Goal: Transaction & Acquisition: Book appointment/travel/reservation

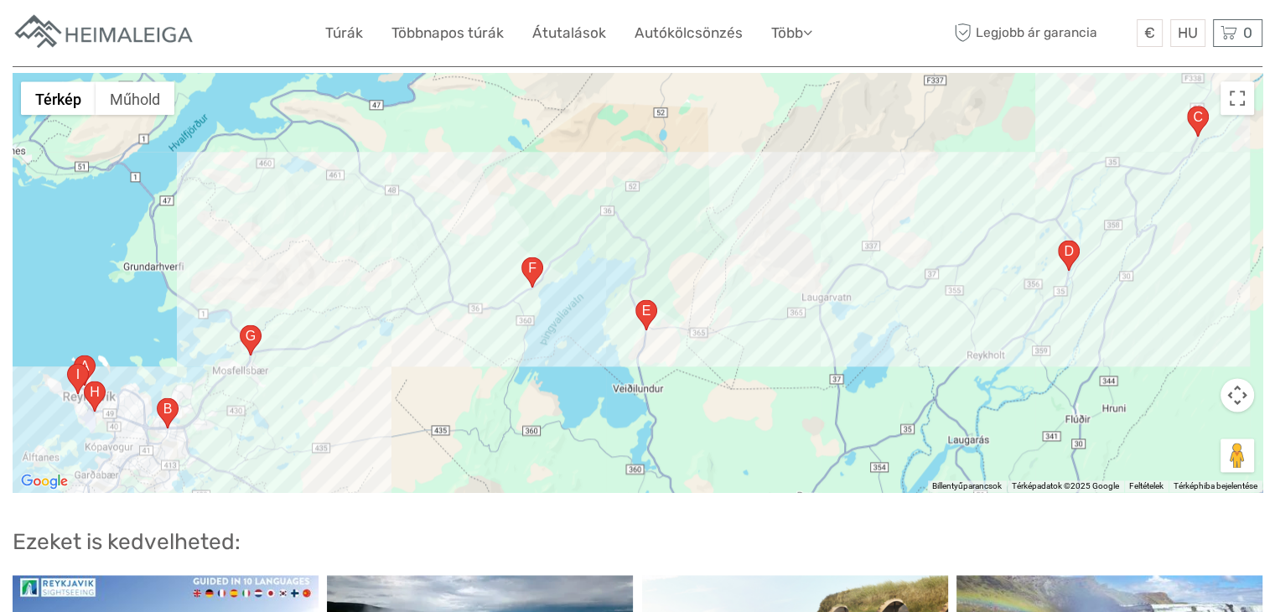
scroll to position [2180, 0]
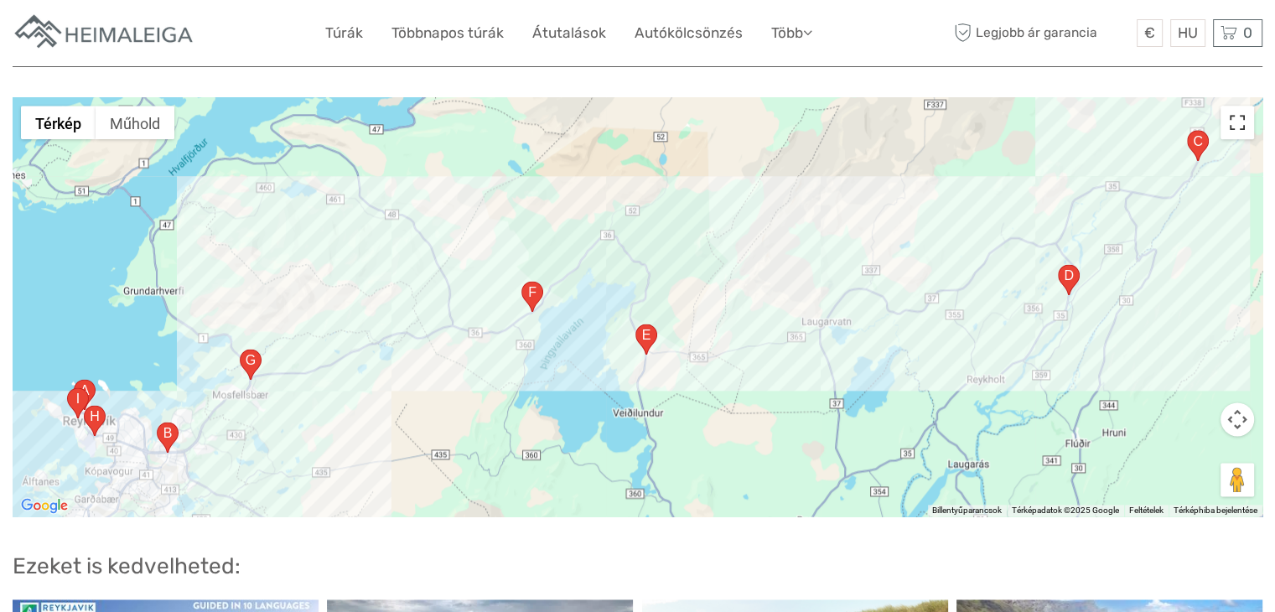
drag, startPoint x: 1240, startPoint y: 102, endPoint x: 1245, endPoint y: 180, distance: 78.1
click at [1243, 106] on button "Váltás teljes képernyős nézetre" at bounding box center [1238, 123] width 34 height 34
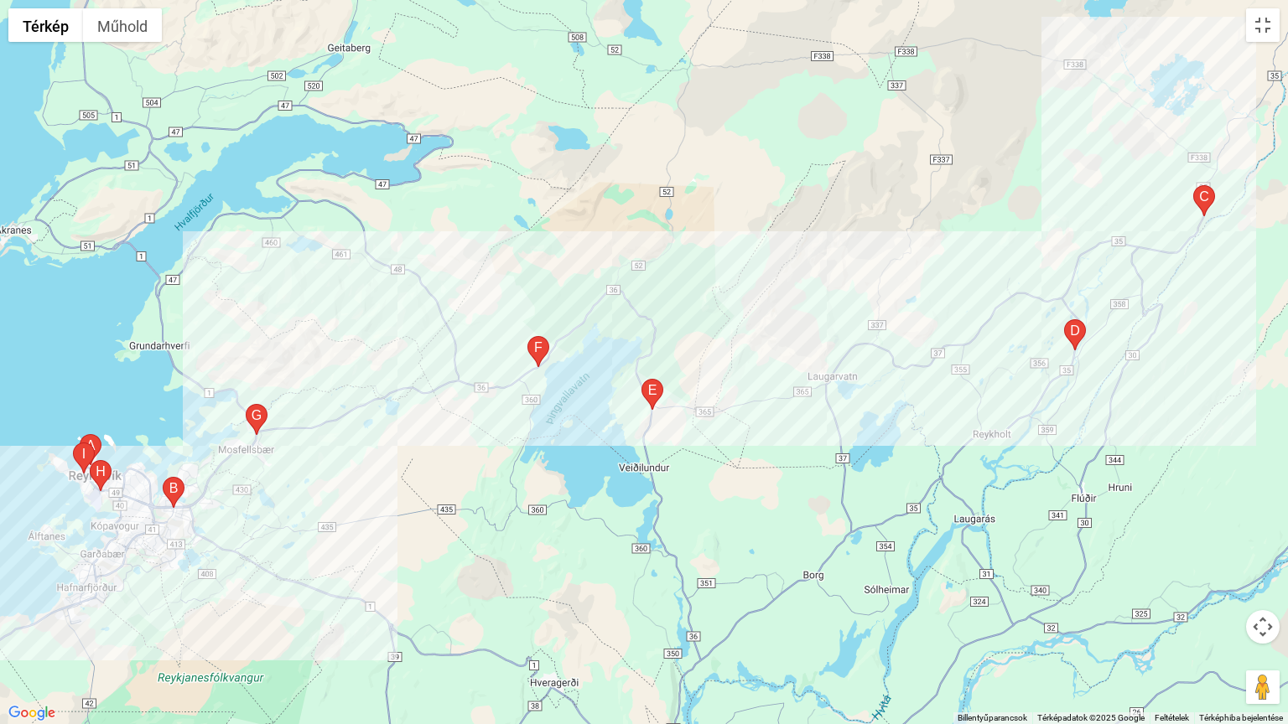
click at [1264, 611] on button "Térképkamera-vezérlők" at bounding box center [1263, 627] width 34 height 34
click at [1221, 611] on button "Kicsinyítés" at bounding box center [1221, 669] width 34 height 34
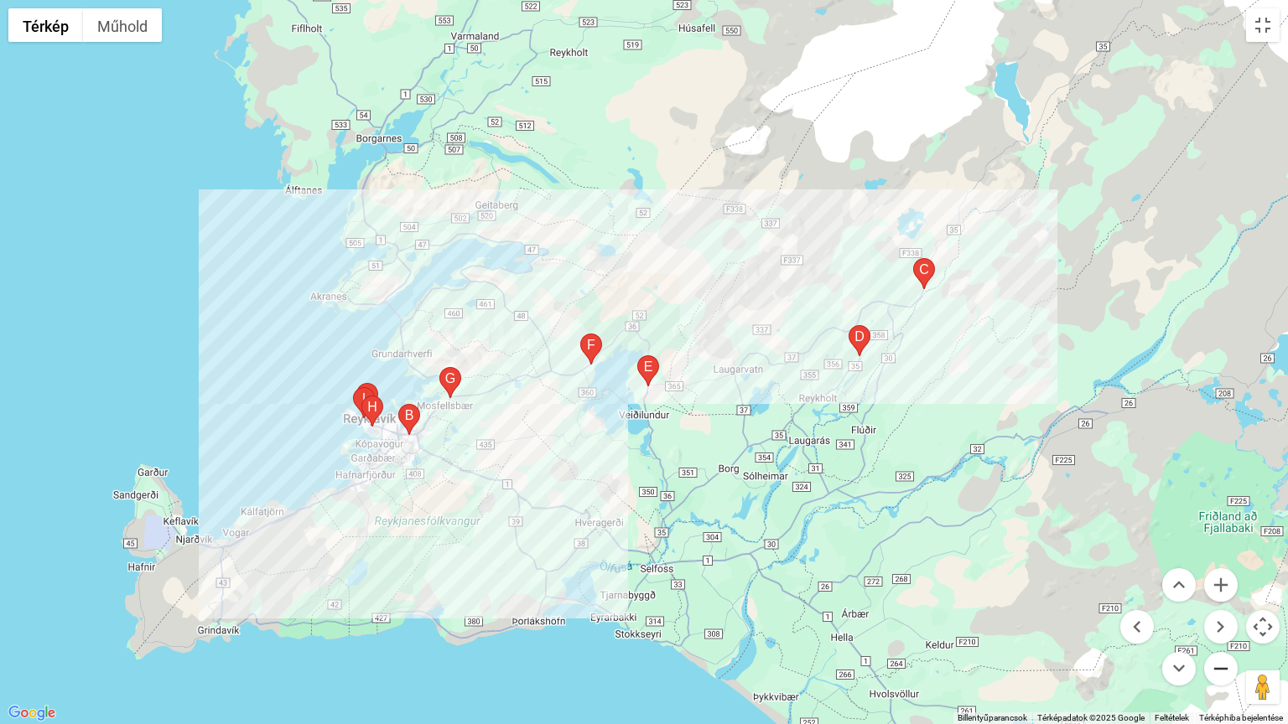
click at [1221, 611] on button "Kicsinyítés" at bounding box center [1221, 669] width 34 height 34
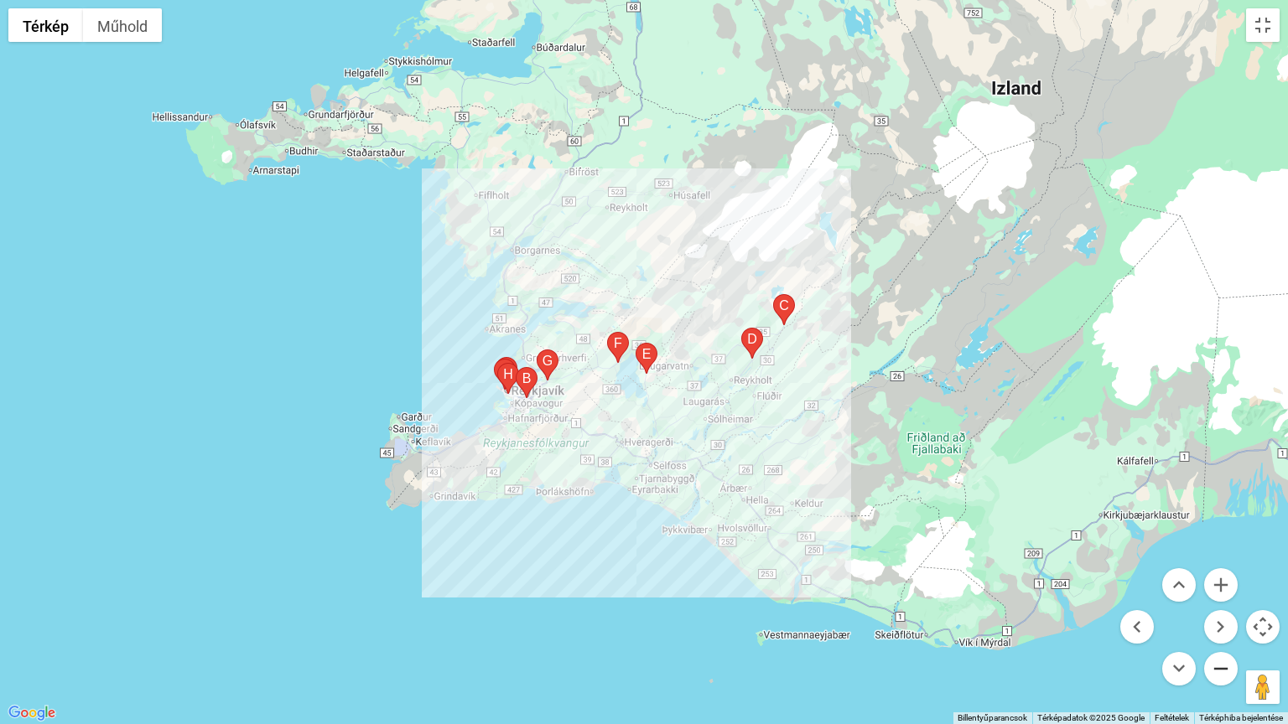
click at [1220, 611] on button "Kicsinyítés" at bounding box center [1221, 669] width 34 height 34
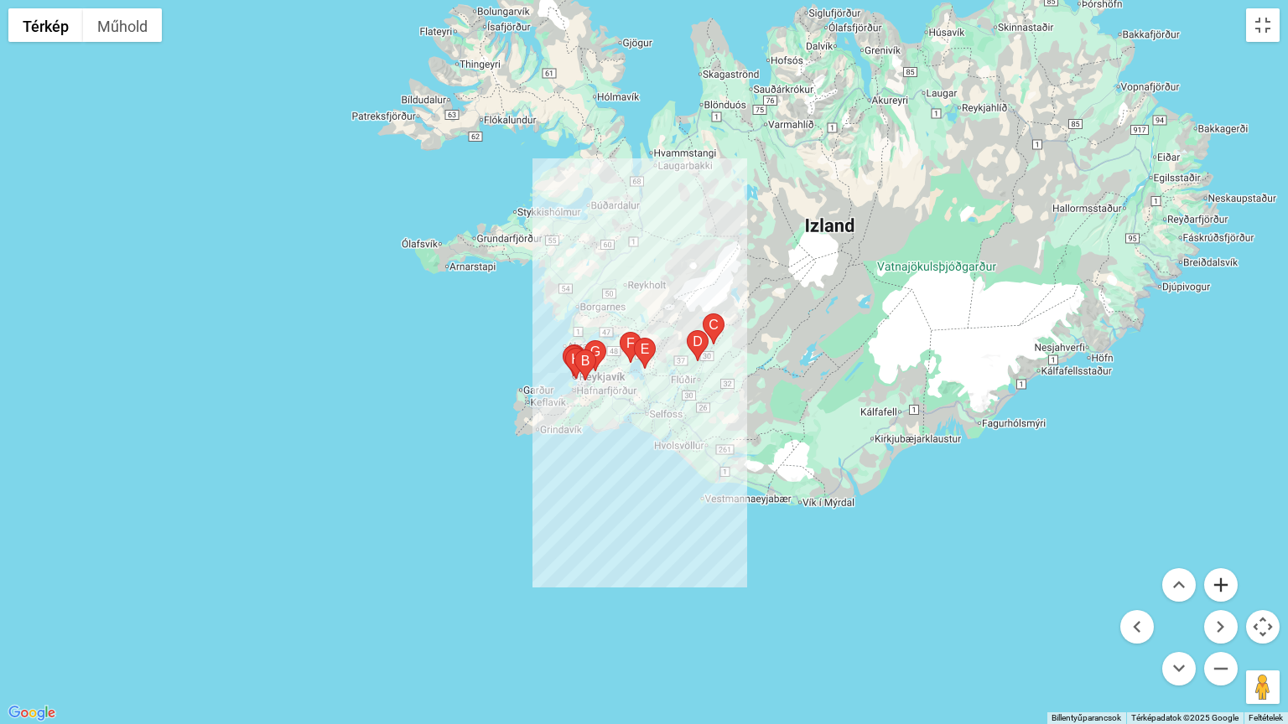
click at [1224, 585] on button "Nagyítás" at bounding box center [1221, 585] width 34 height 34
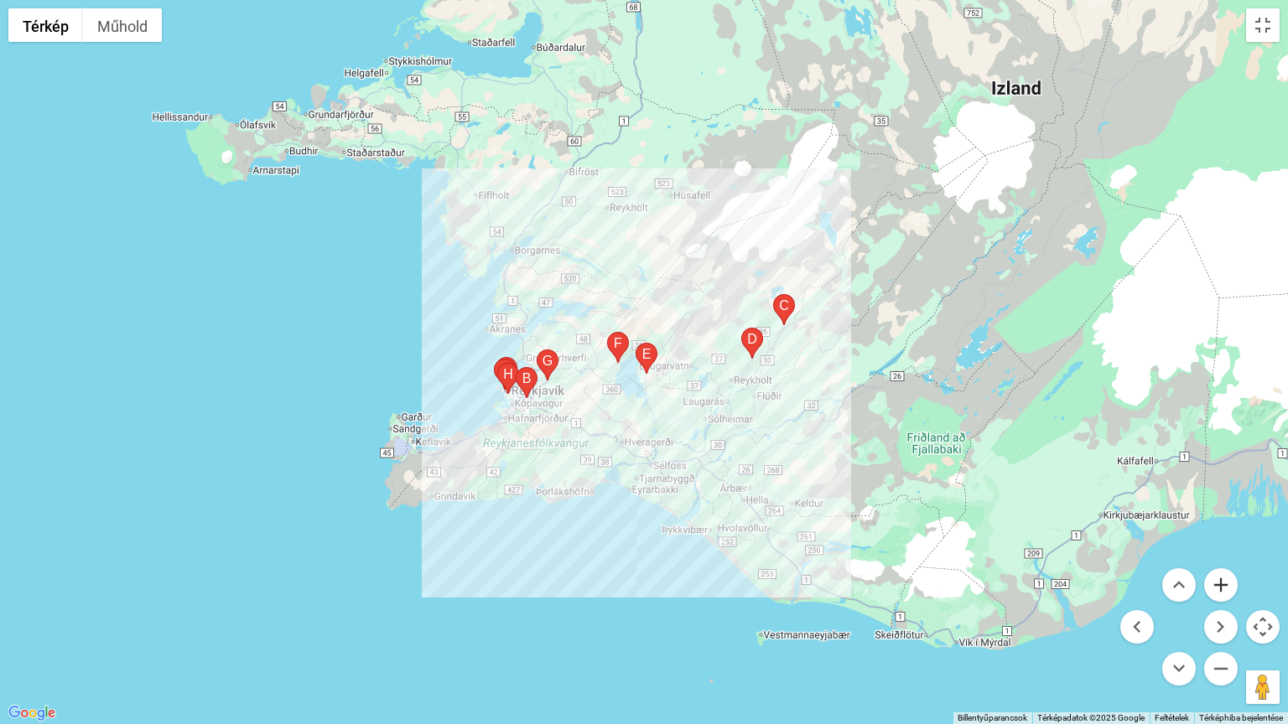
click at [1224, 585] on button "Nagyítás" at bounding box center [1221, 585] width 34 height 34
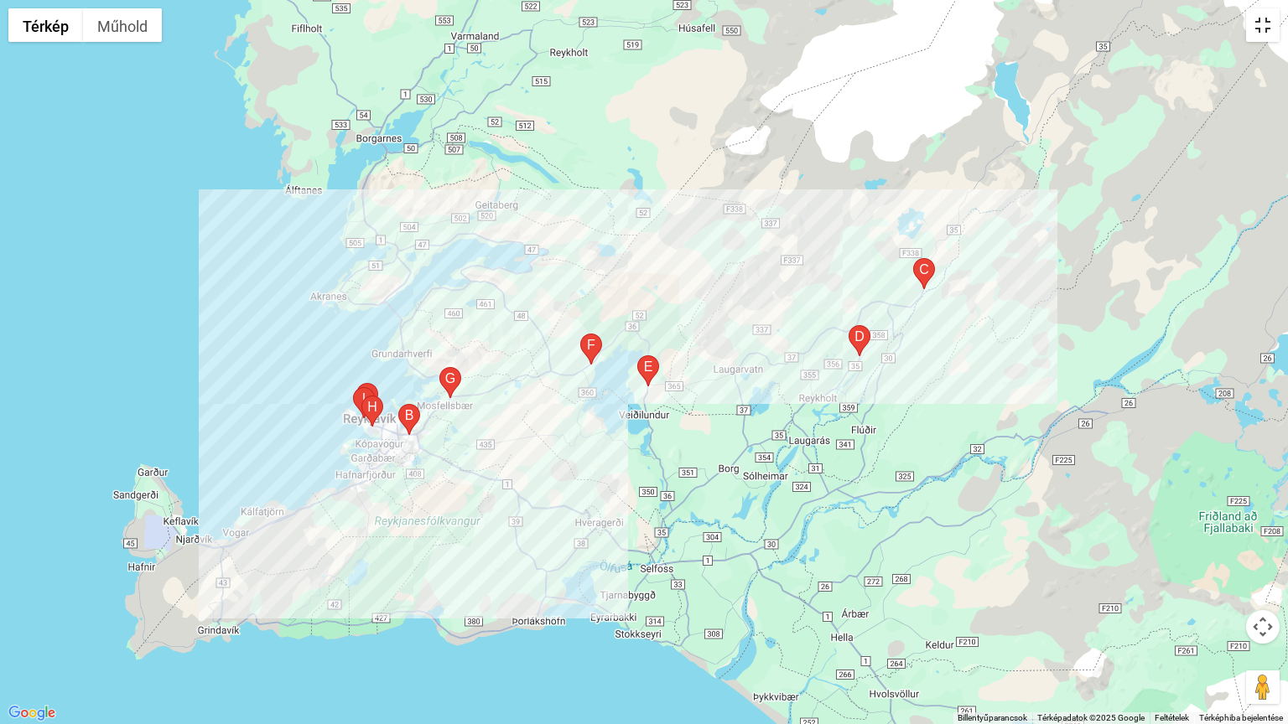
click at [1255, 26] on button "Váltás teljes képernyős nézetre" at bounding box center [1263, 25] width 34 height 34
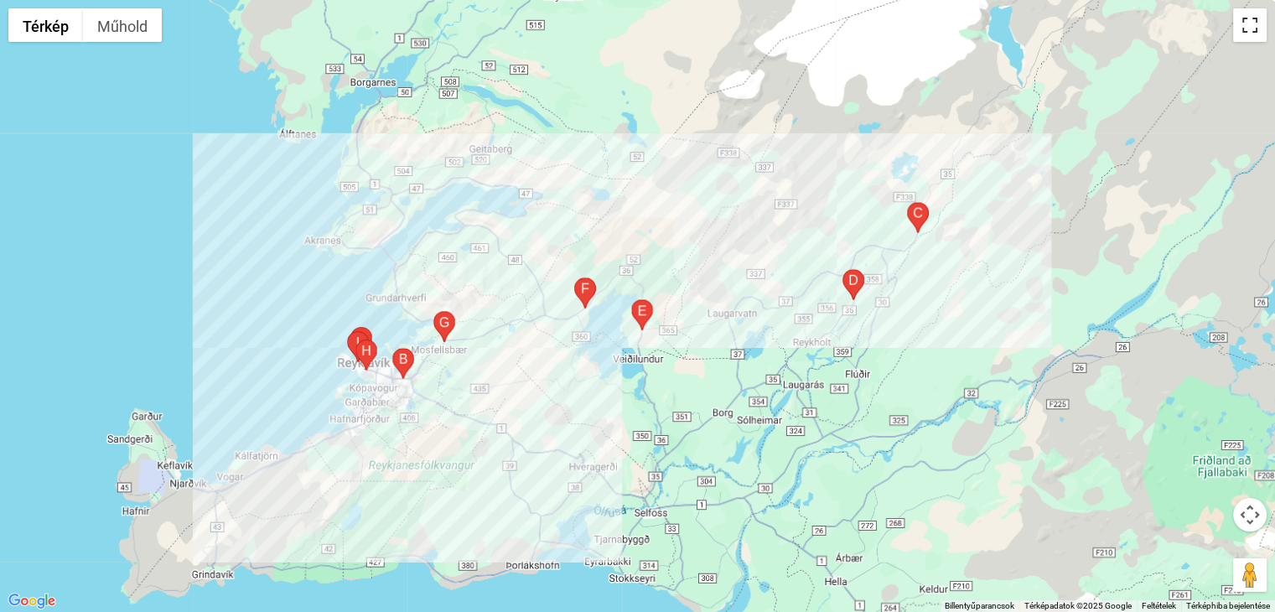
scroll to position [0, 0]
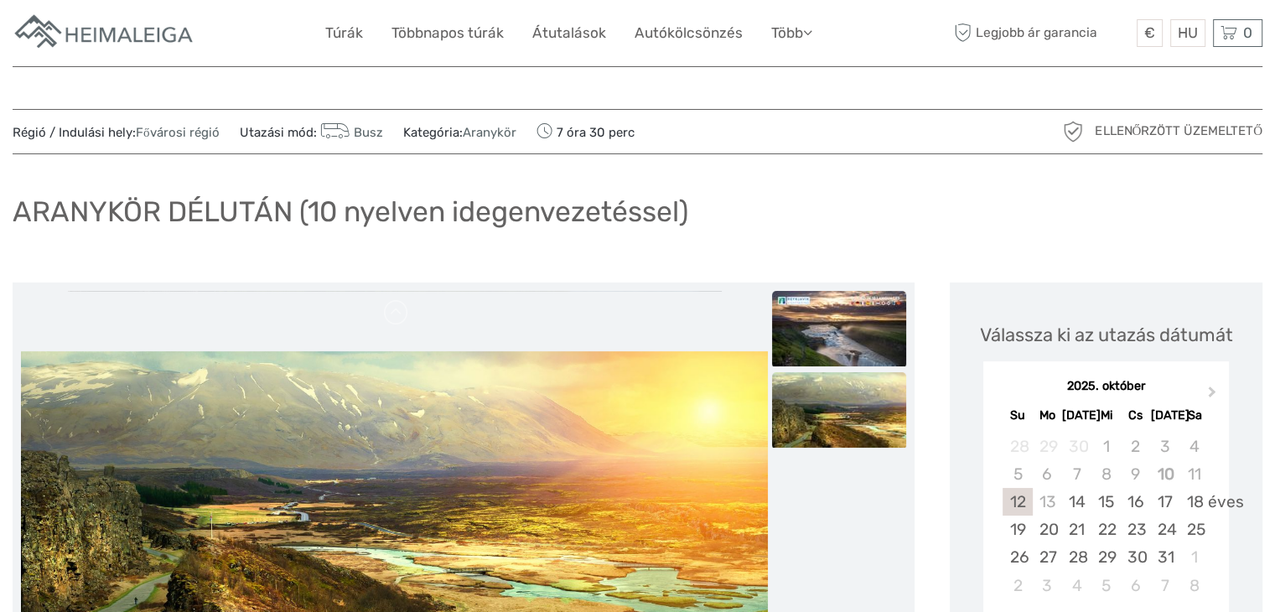
click at [844, 347] on img at bounding box center [839, 328] width 134 height 75
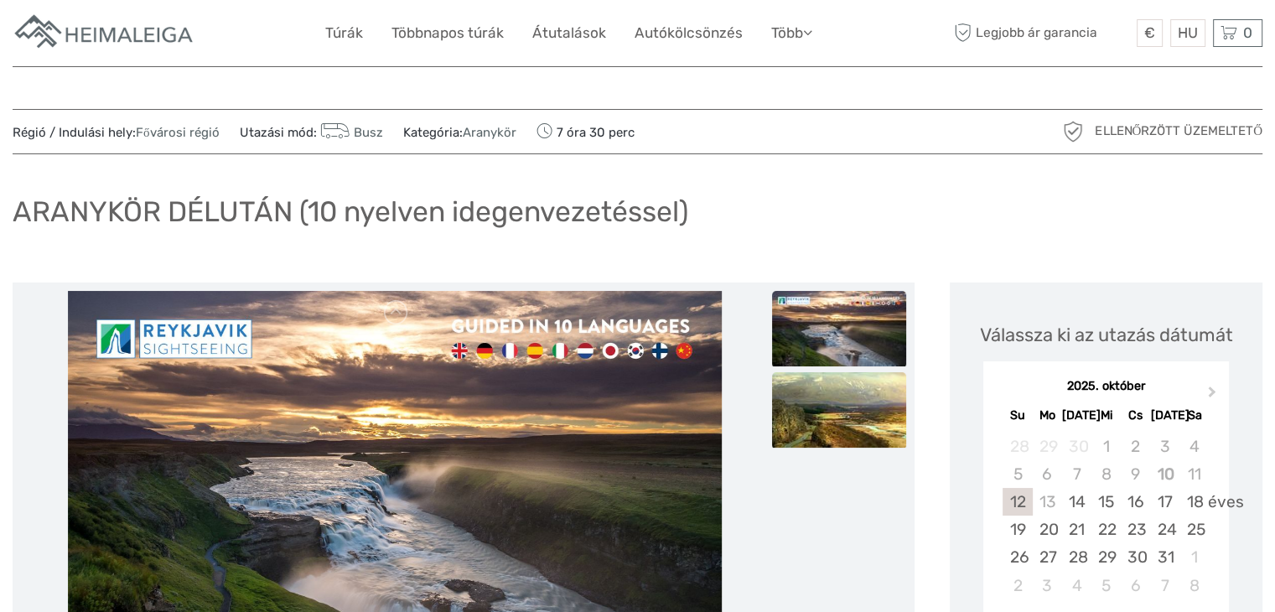
click at [835, 400] on img at bounding box center [839, 409] width 134 height 75
